Goal: Navigation & Orientation: Find specific page/section

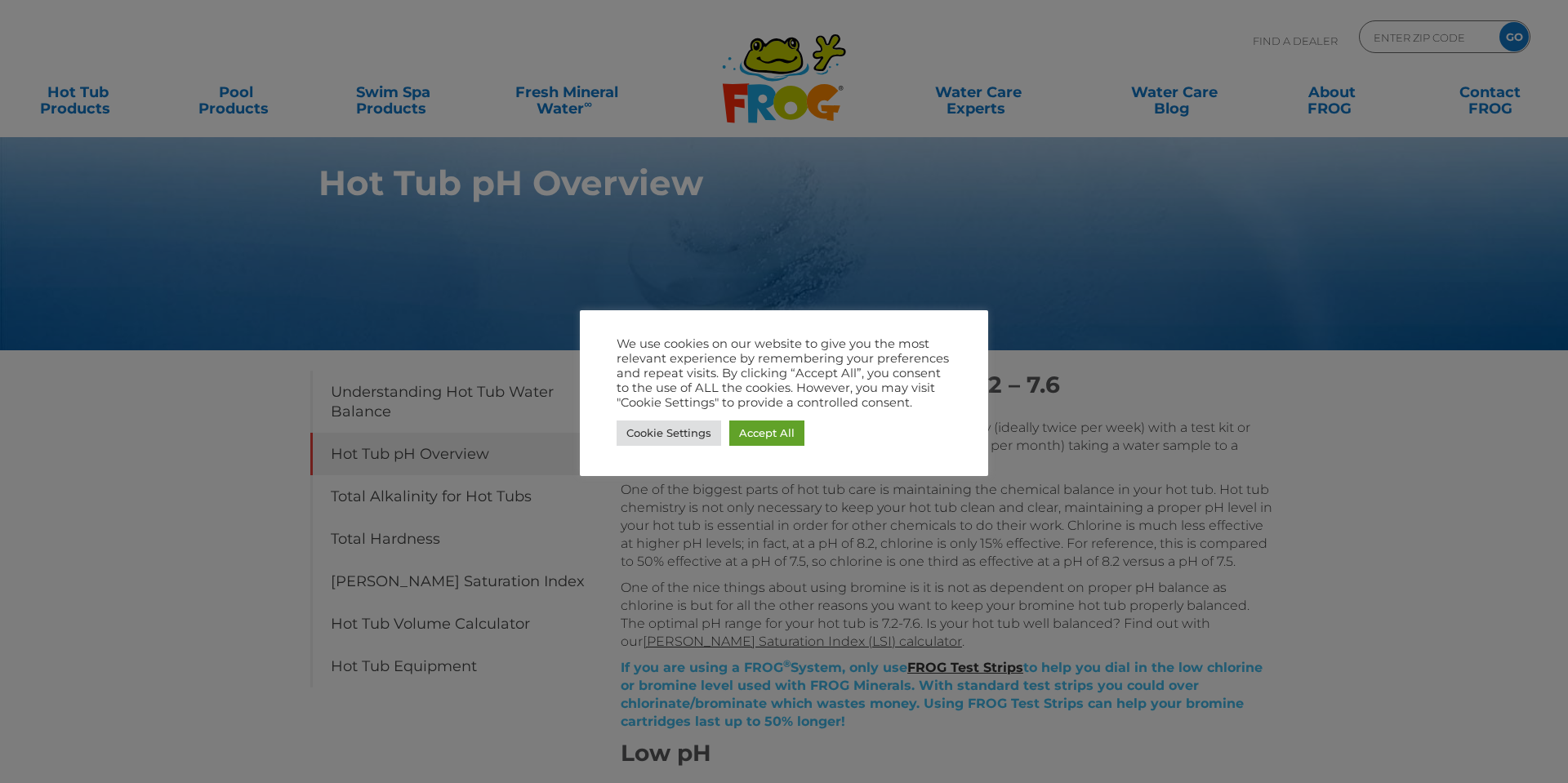
click at [85, 397] on div at bounding box center [784, 392] width 1568 height 783
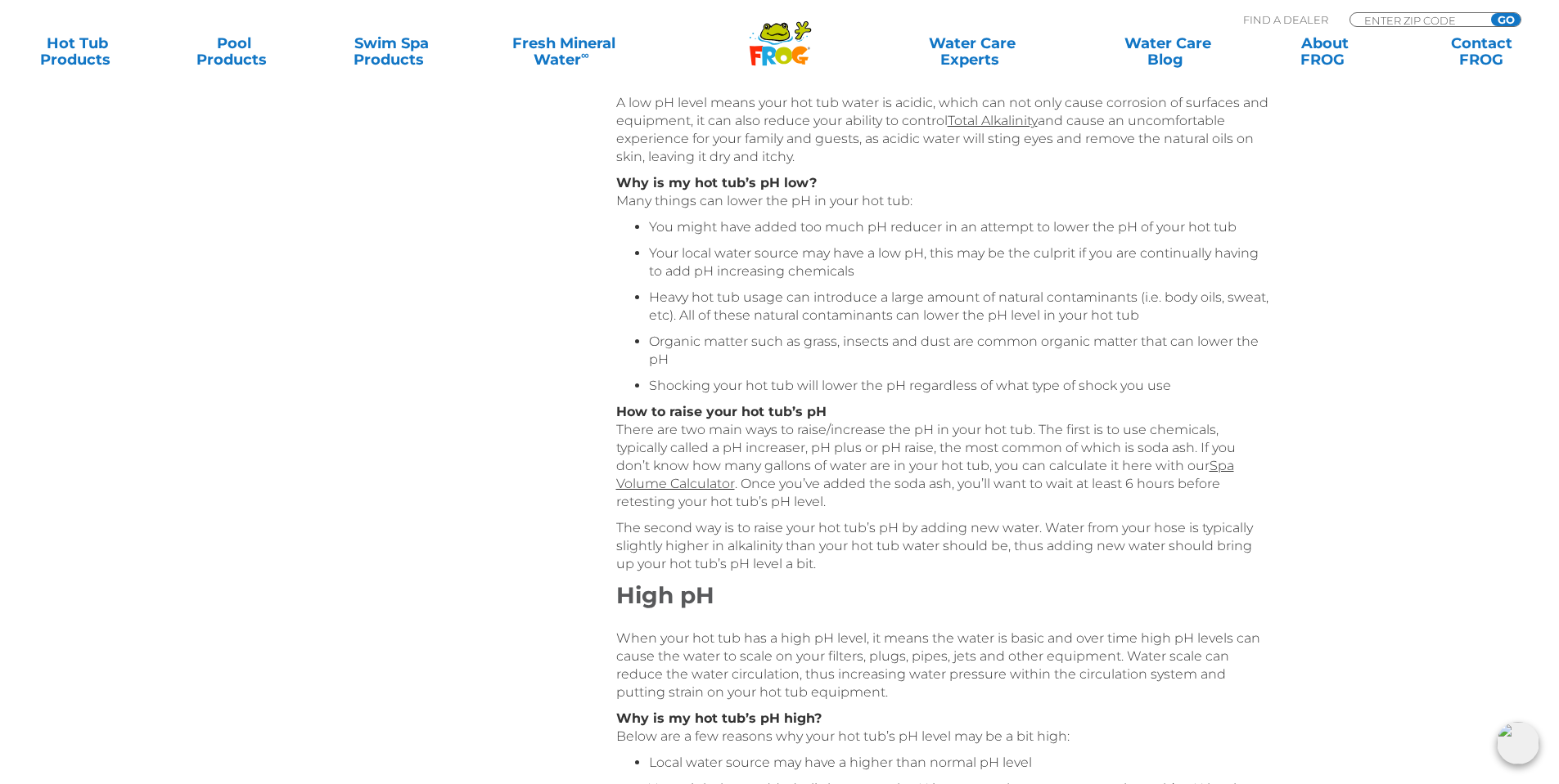
scroll to position [736, 0]
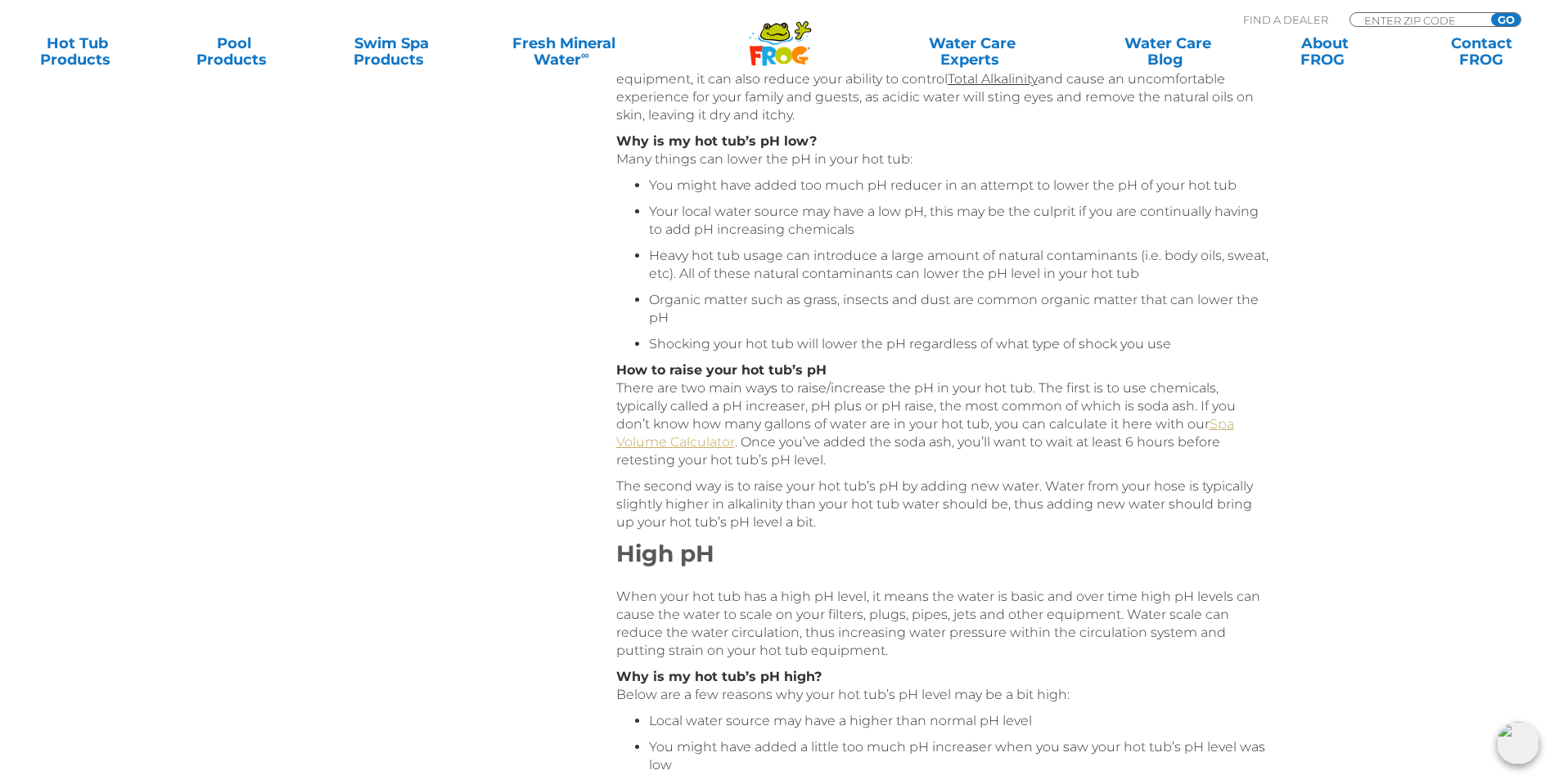
click at [691, 448] on link "Spa Volume Calculator" at bounding box center [925, 432] width 618 height 33
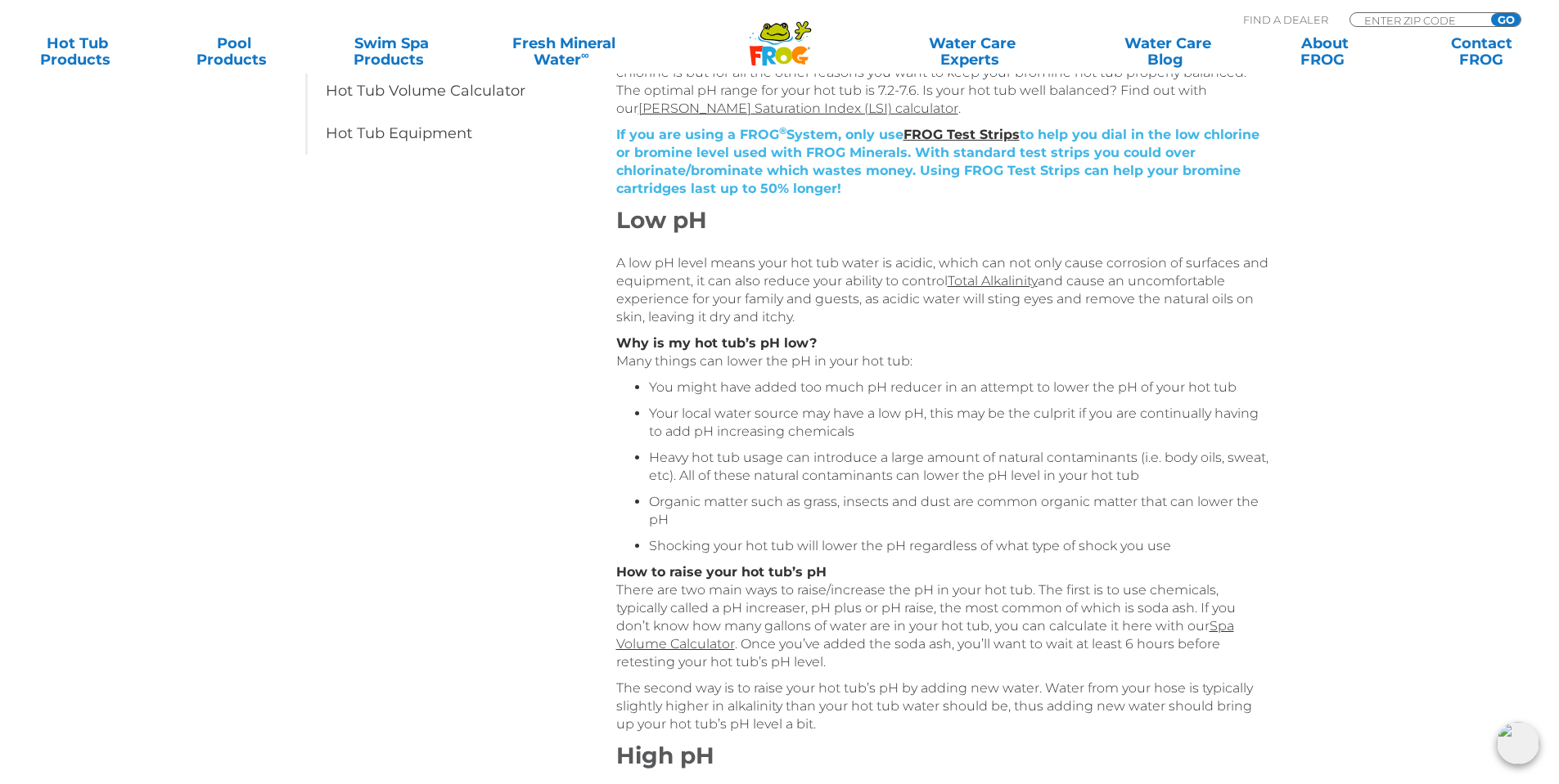
scroll to position [327, 0]
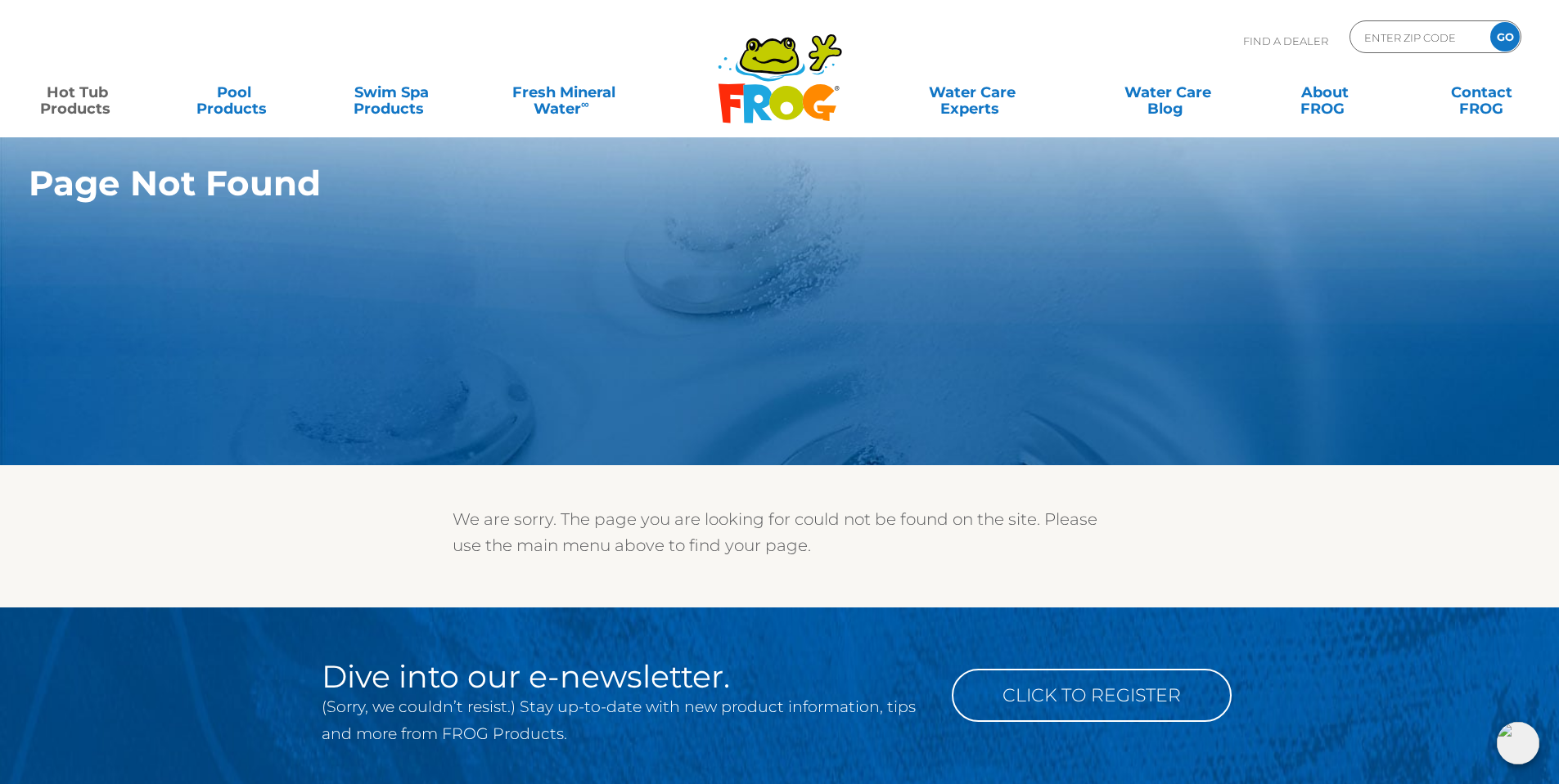
click at [72, 102] on link "Hot Tub Products" at bounding box center [77, 93] width 122 height 32
